Goal: Information Seeking & Learning: Learn about a topic

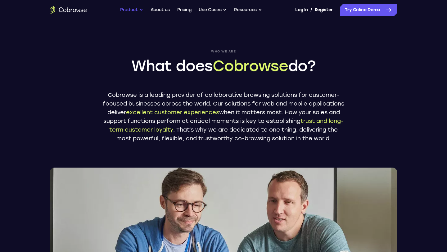
click at [141, 11] on button "Product" at bounding box center [131, 10] width 23 height 12
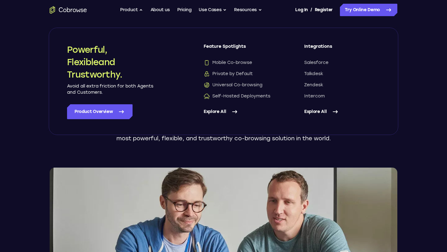
click at [223, 108] on link "Explore All" at bounding box center [242, 111] width 76 height 15
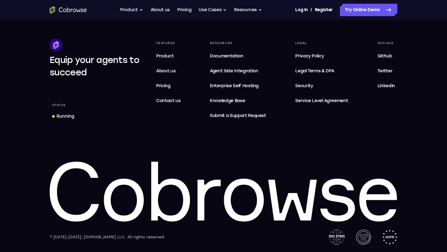
scroll to position [625, 0]
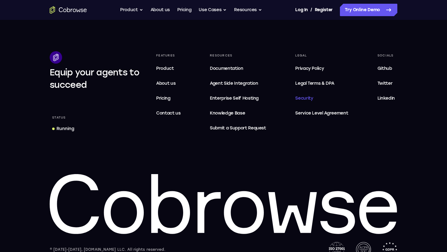
click at [311, 97] on span "Security" at bounding box center [304, 98] width 18 height 5
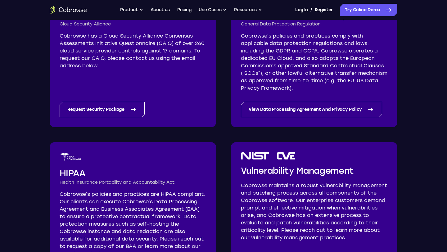
scroll to position [310, 0]
